Goal: Task Accomplishment & Management: Use online tool/utility

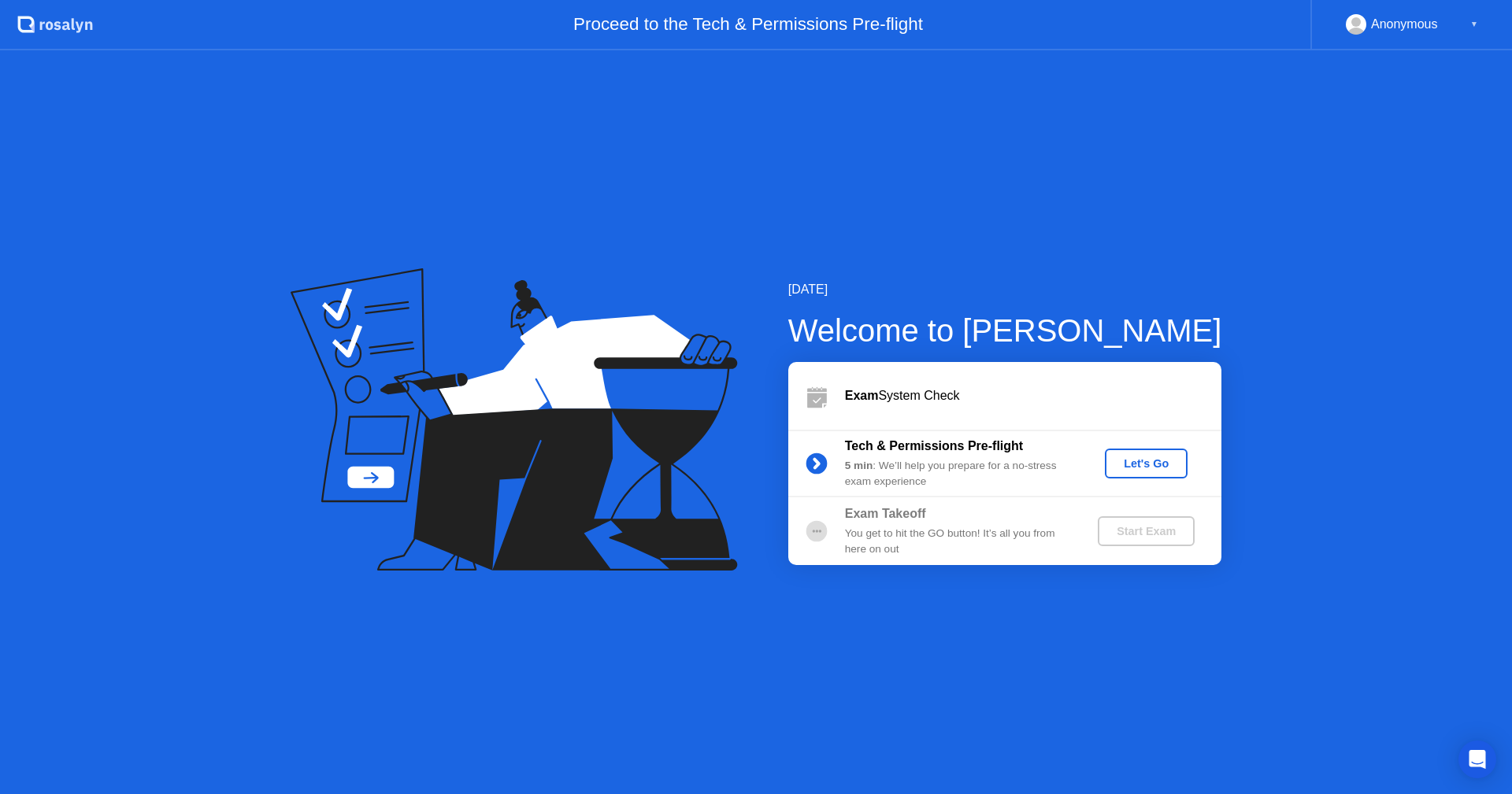
click at [1172, 465] on div "Let's Go" at bounding box center [1146, 463] width 70 height 13
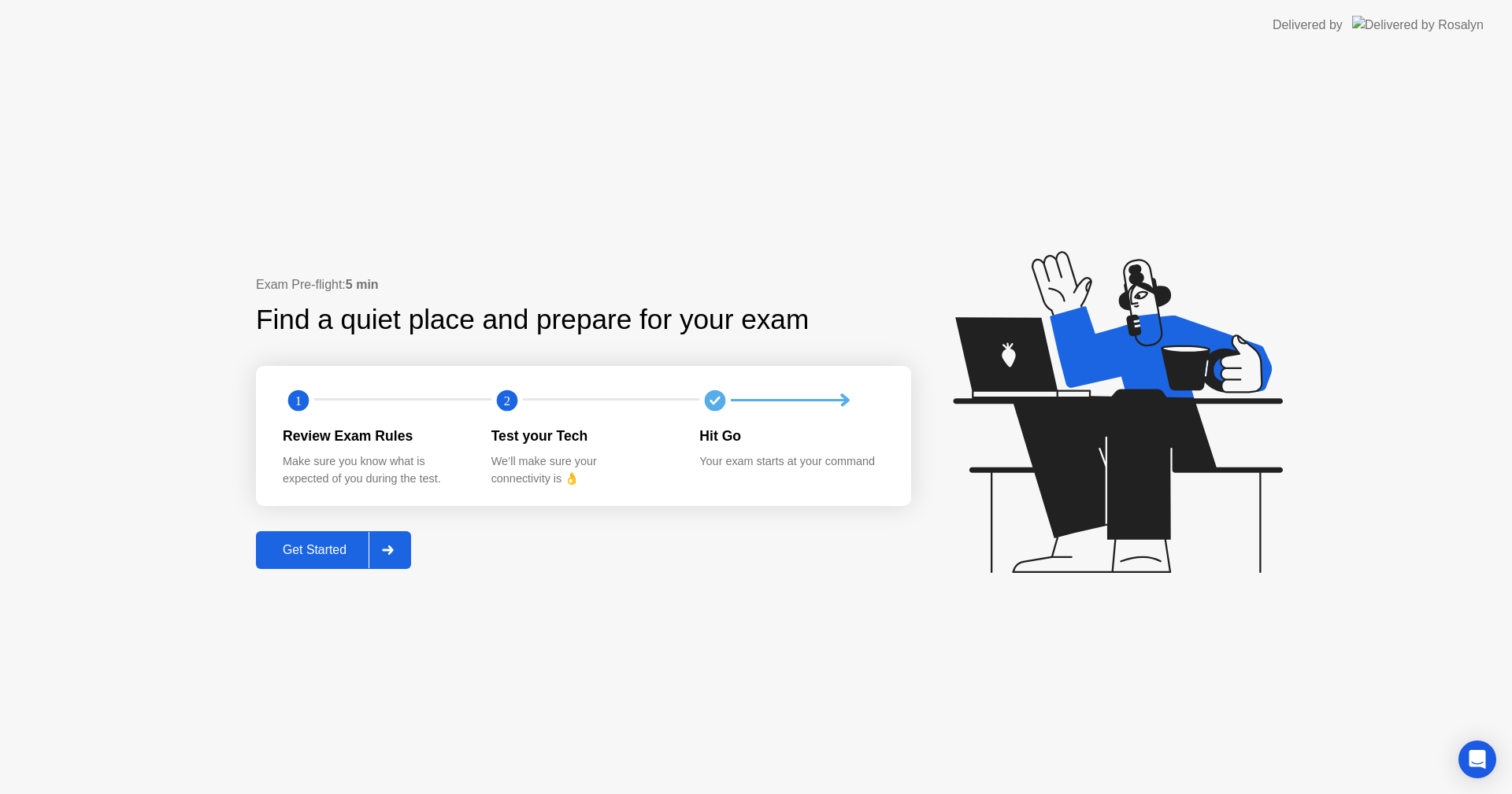
click at [311, 538] on button "Get Started" at bounding box center [333, 549] width 155 height 38
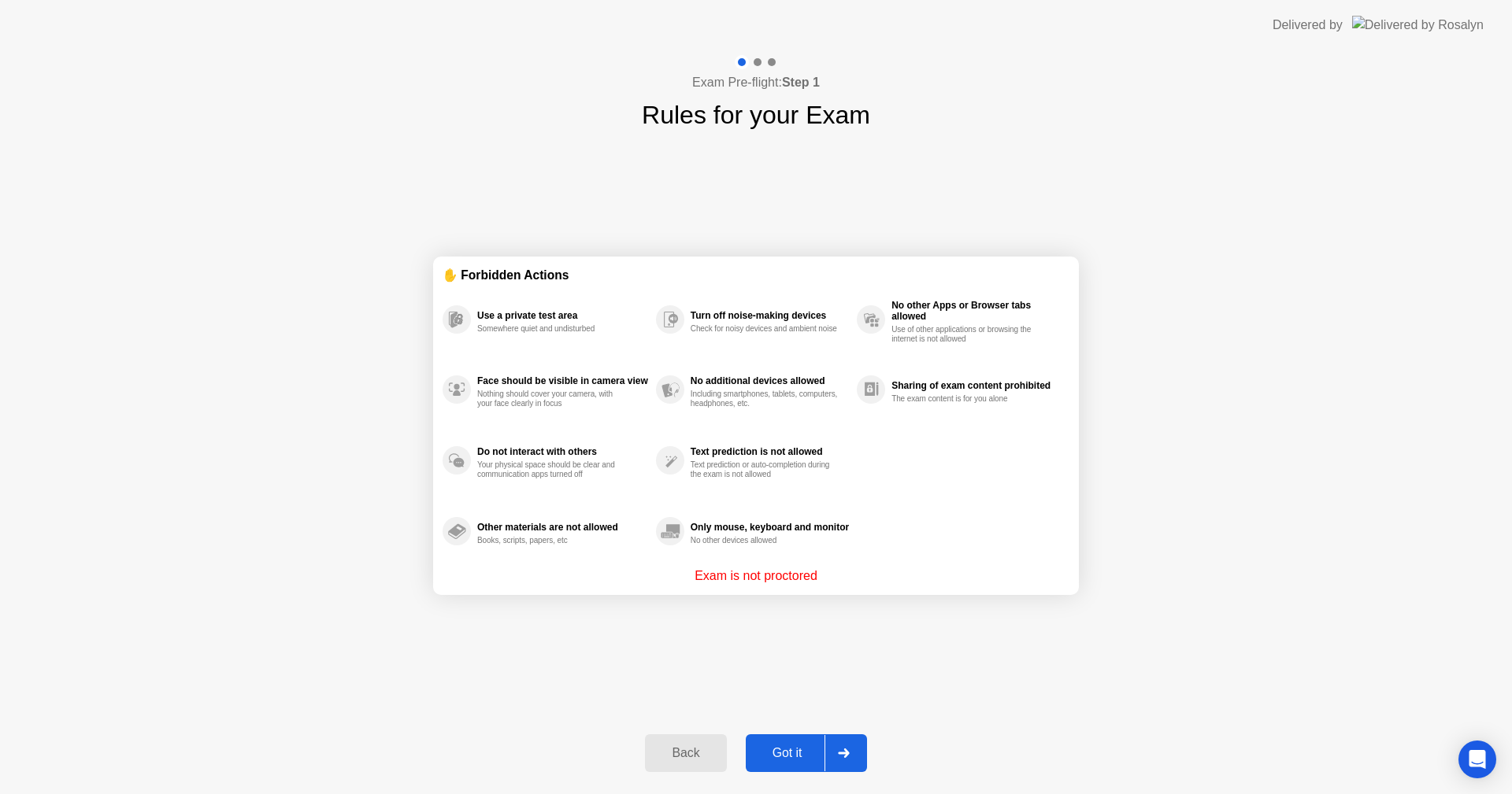
click at [803, 759] on div "Got it" at bounding box center [787, 754] width 74 height 14
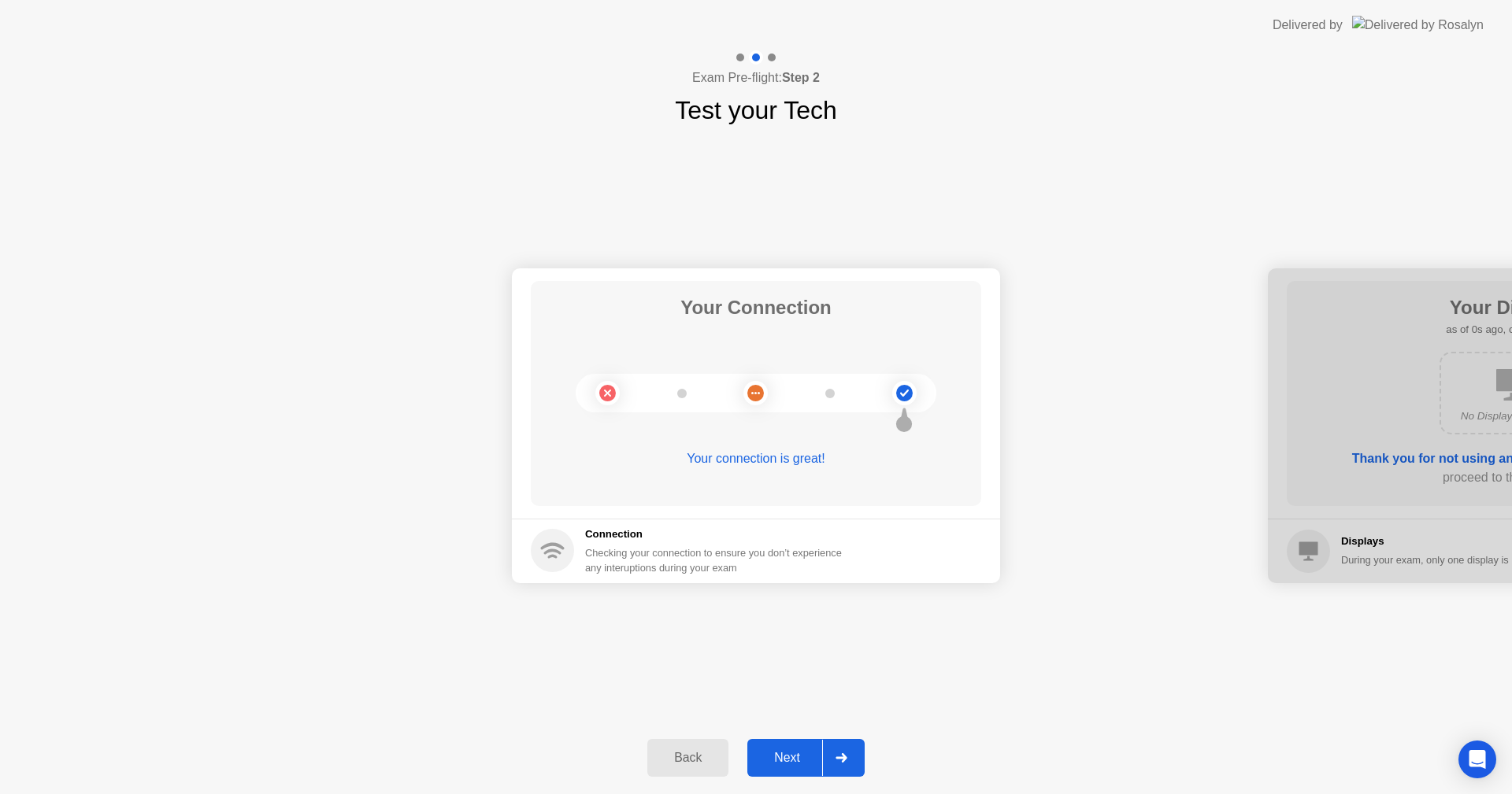
click at [803, 759] on div "Next" at bounding box center [786, 758] width 70 height 14
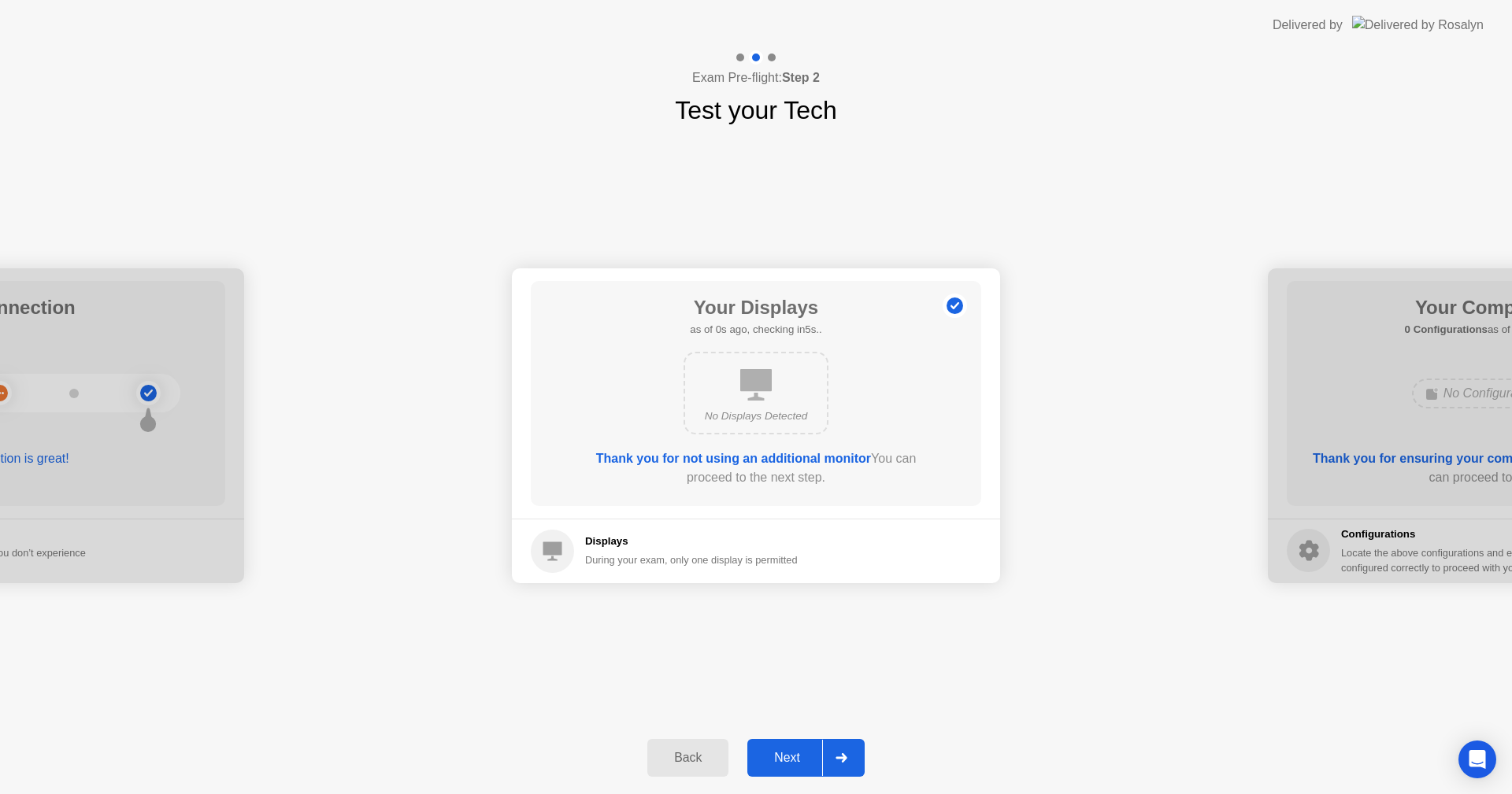
click at [803, 759] on div "Next" at bounding box center [786, 758] width 70 height 14
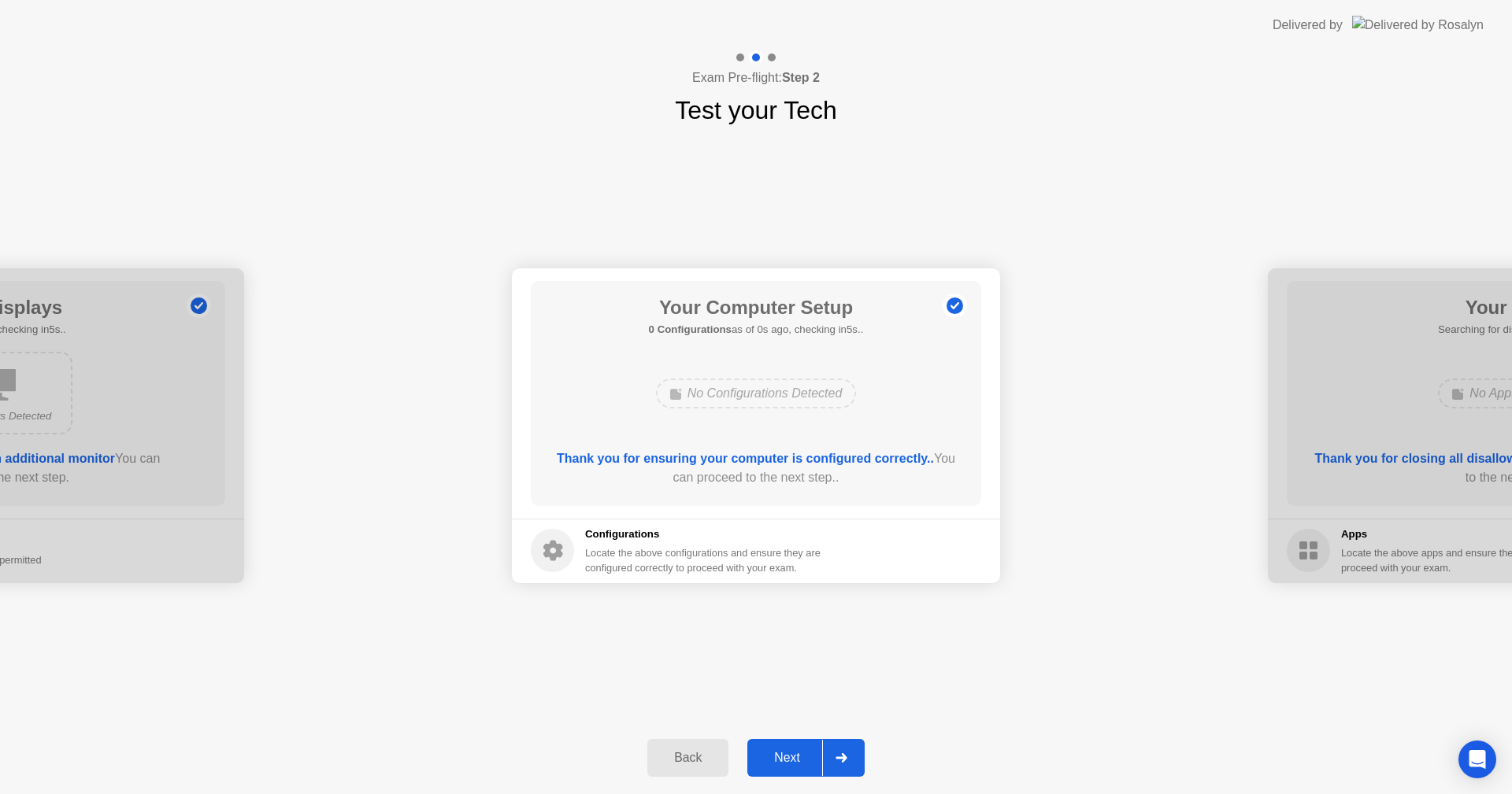
click at [803, 759] on div "Next" at bounding box center [786, 758] width 70 height 14
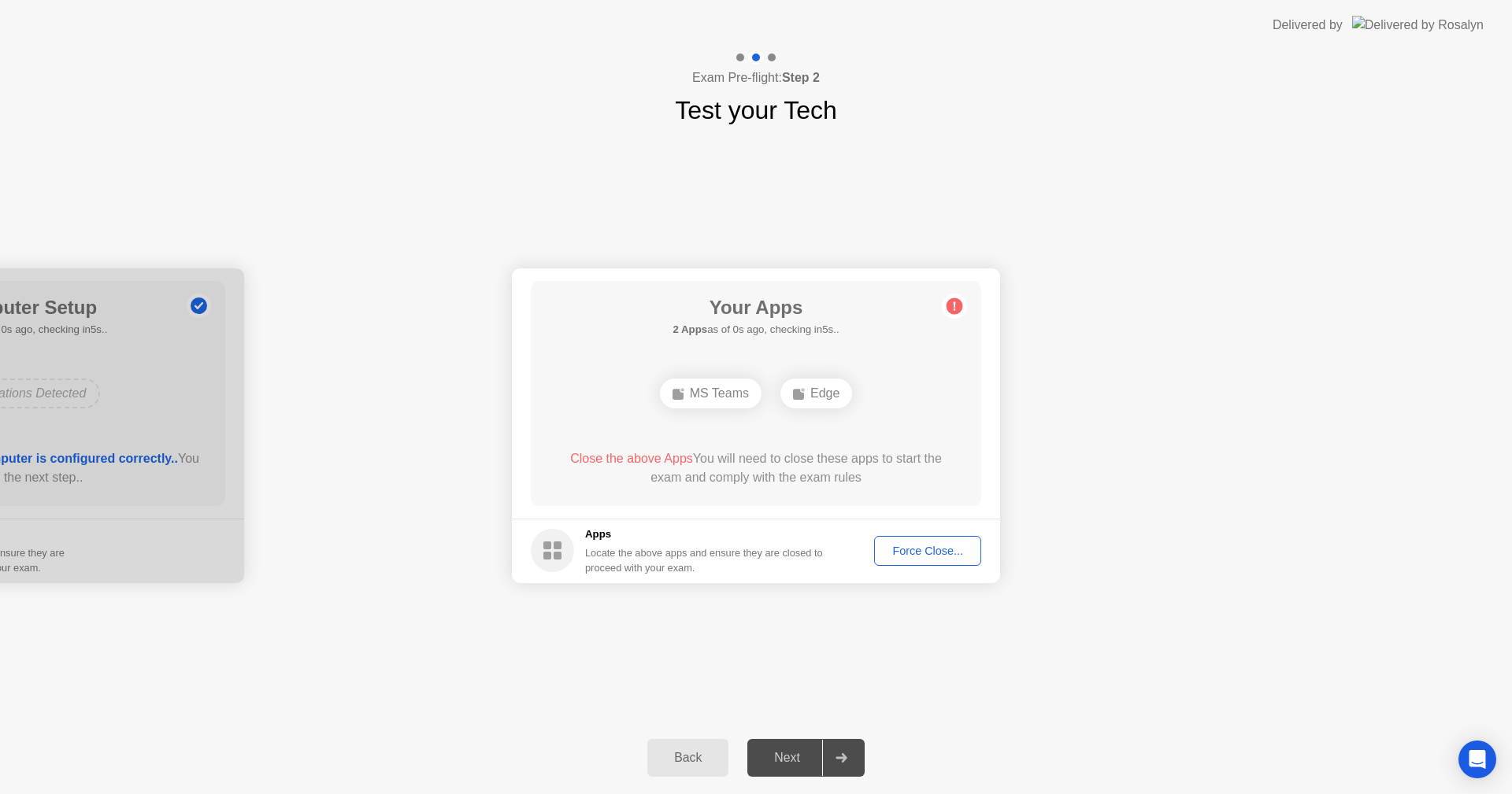
click at [939, 545] on div "Force Close..." at bounding box center [927, 551] width 96 height 13
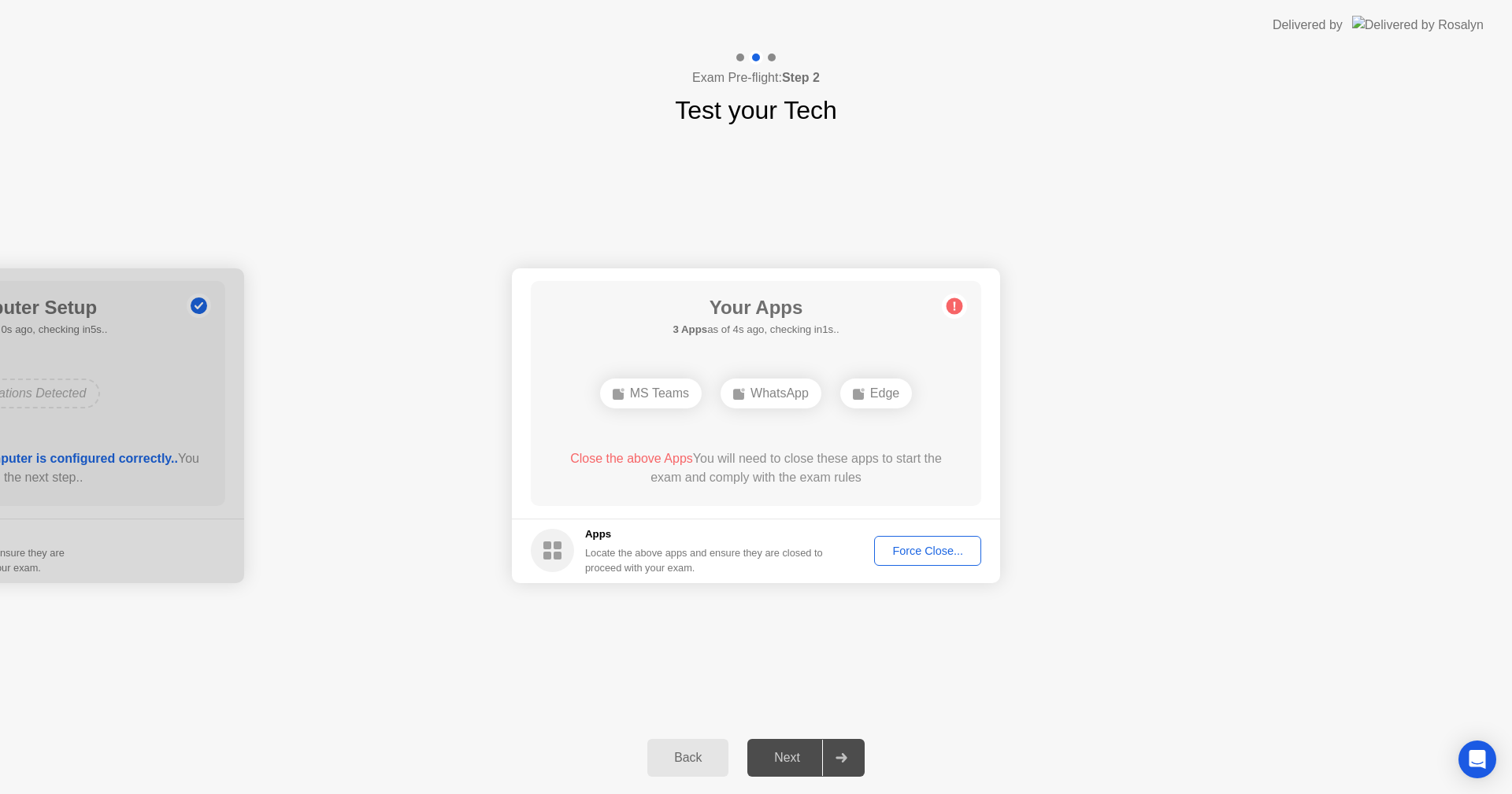
click at [117, 186] on div "Your Connection Your connection is great! Connection Checking your connection t…" at bounding box center [756, 425] width 1512 height 593
click at [933, 549] on div "Force Close..." at bounding box center [927, 551] width 96 height 13
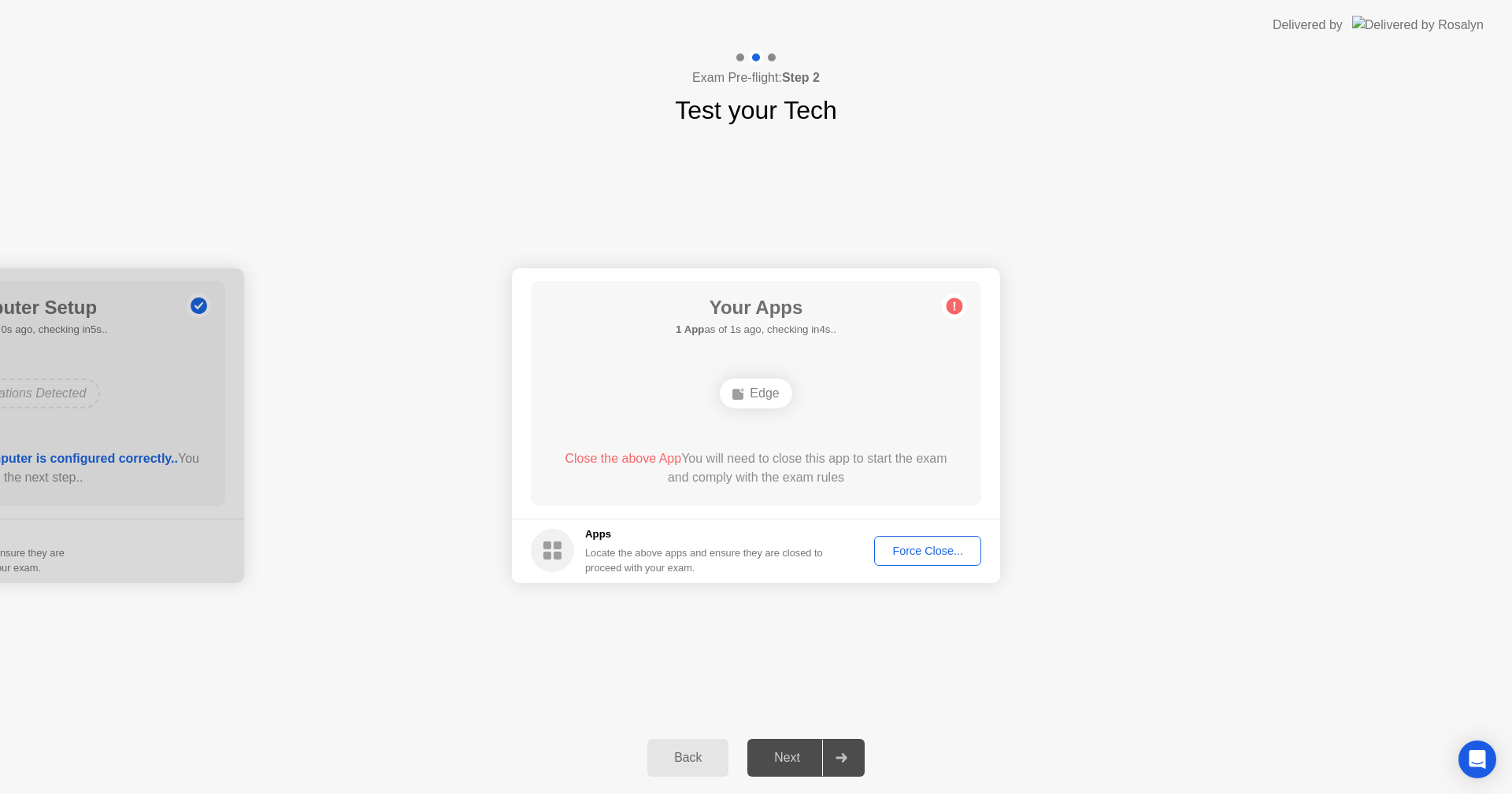
click at [884, 556] on div "Force Close..." at bounding box center [927, 551] width 96 height 13
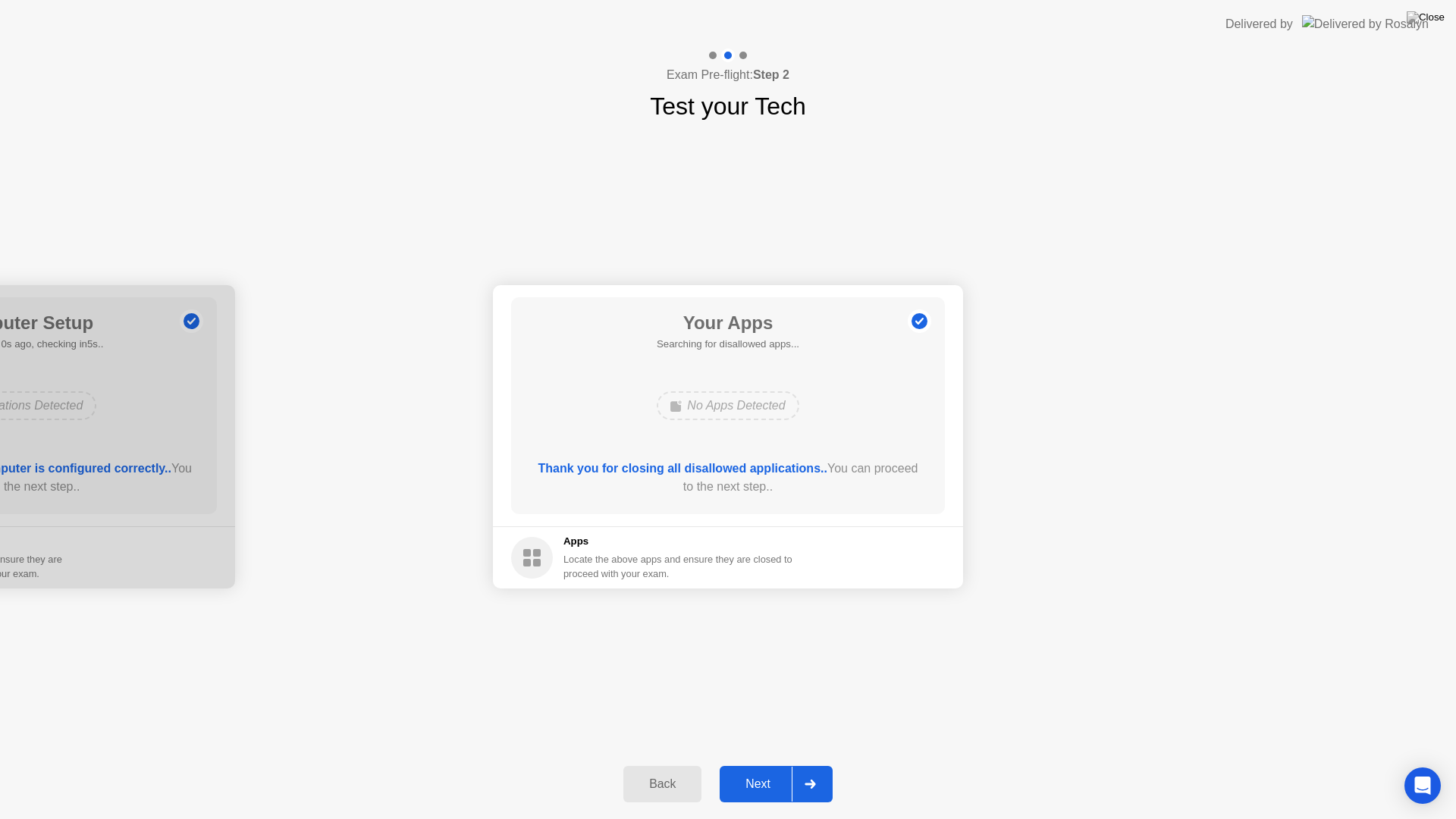
click at [759, 764] on div "Next" at bounding box center [757, 784] width 67 height 14
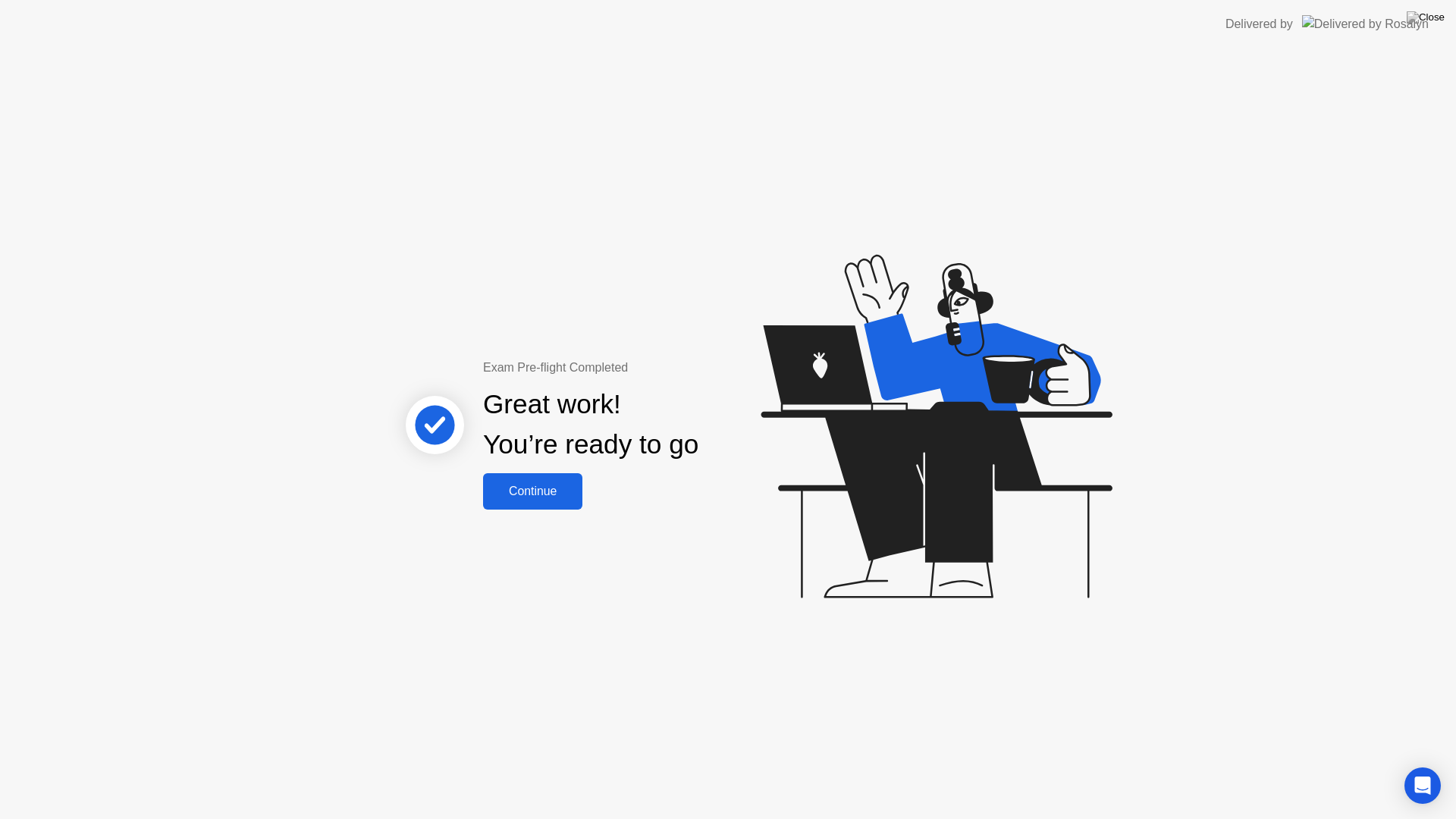
click at [549, 490] on div "Continue" at bounding box center [532, 491] width 90 height 14
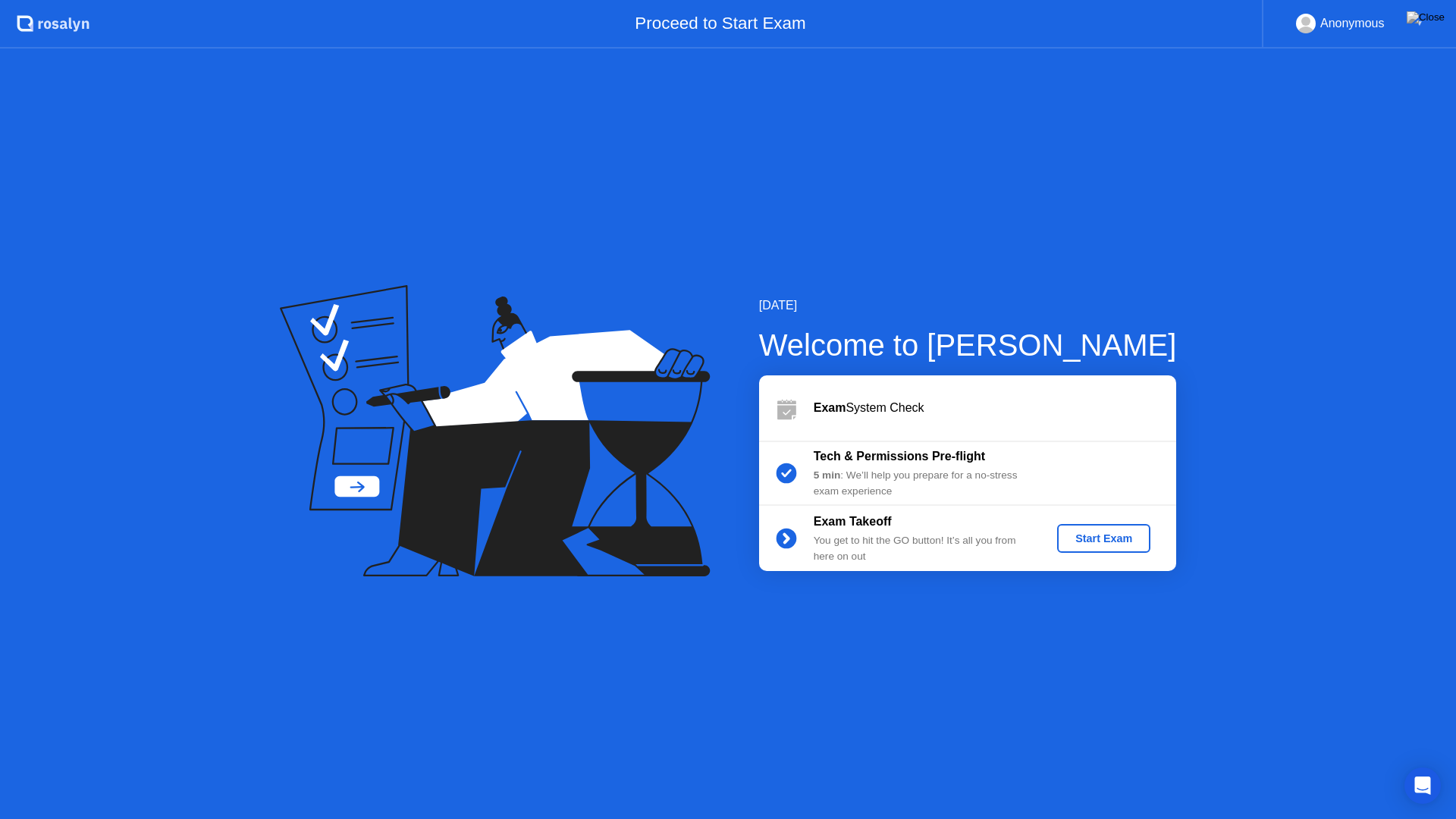
click at [1101, 542] on div "Start Exam" at bounding box center [1103, 539] width 81 height 12
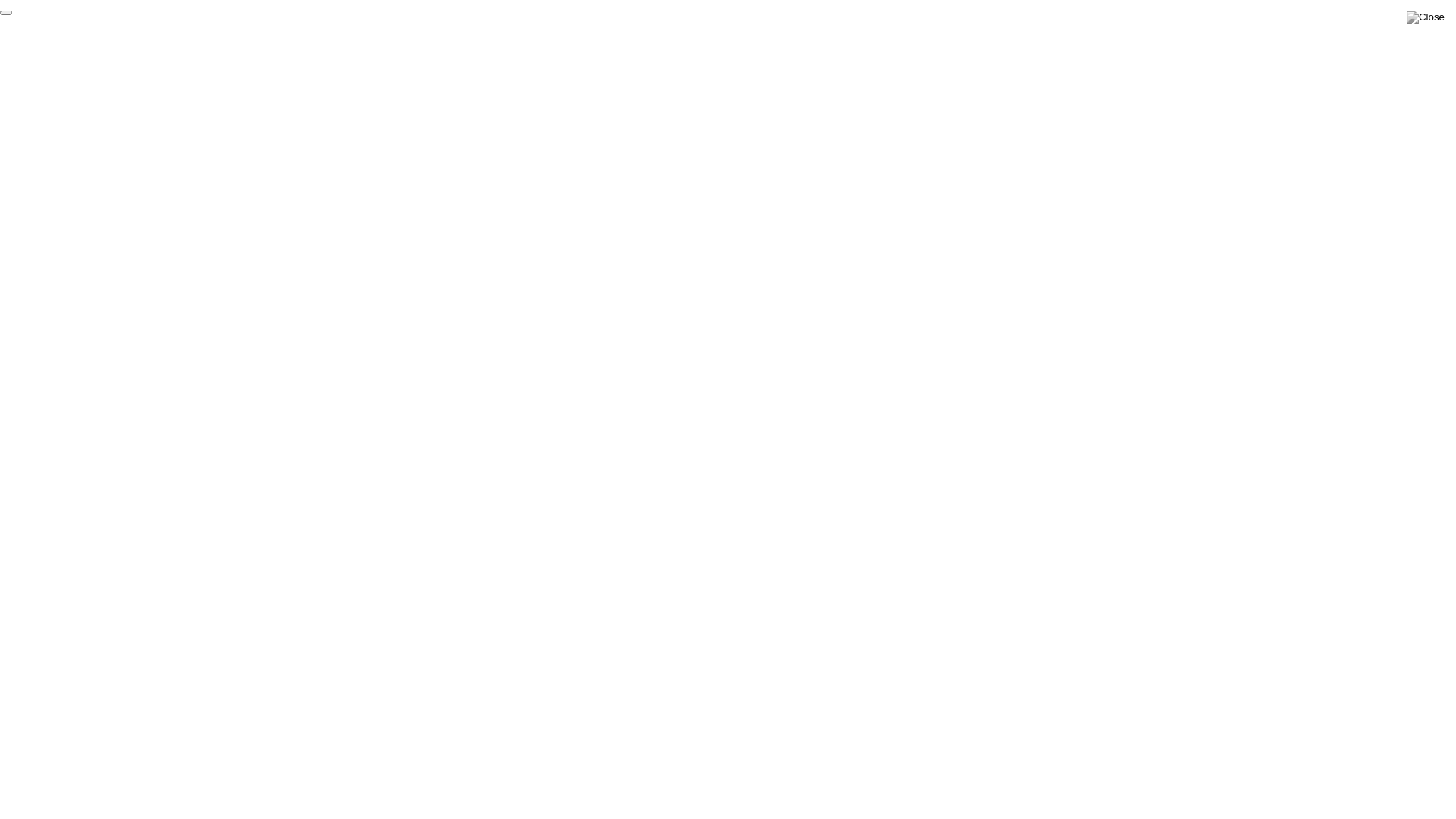
click div "End Proctoring Session"
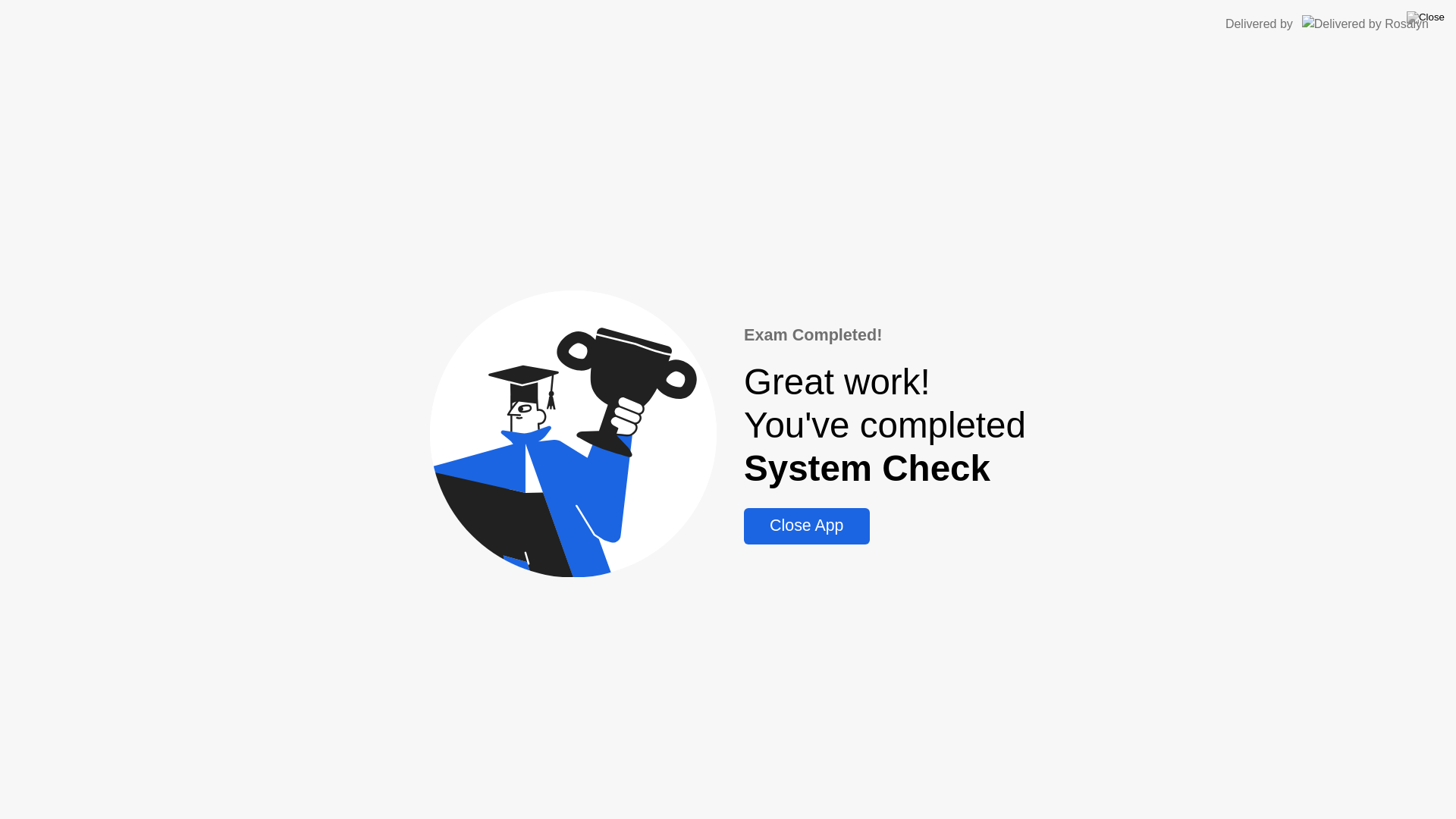
click at [855, 534] on div "Close App" at bounding box center [807, 525] width 116 height 19
